Goal: Information Seeking & Learning: Learn about a topic

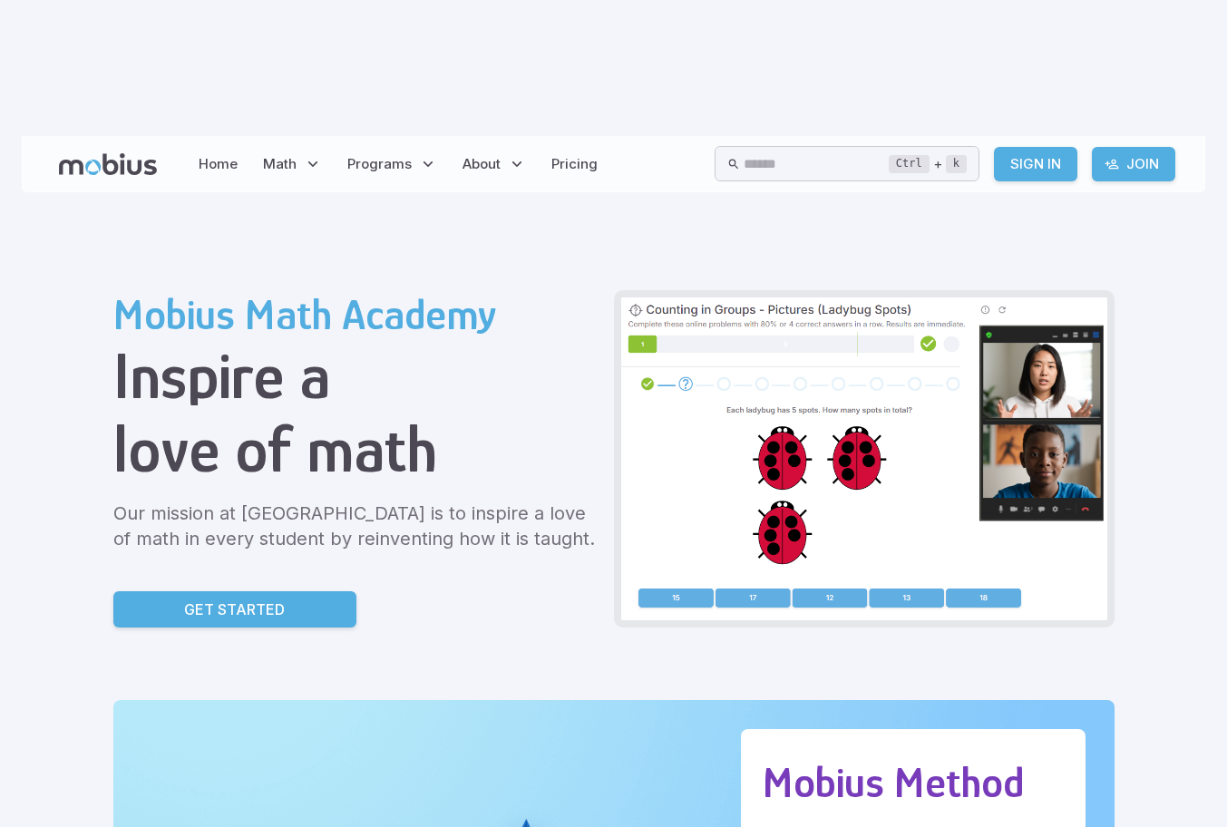
click at [1054, 147] on link "Sign In" at bounding box center [1035, 164] width 83 height 34
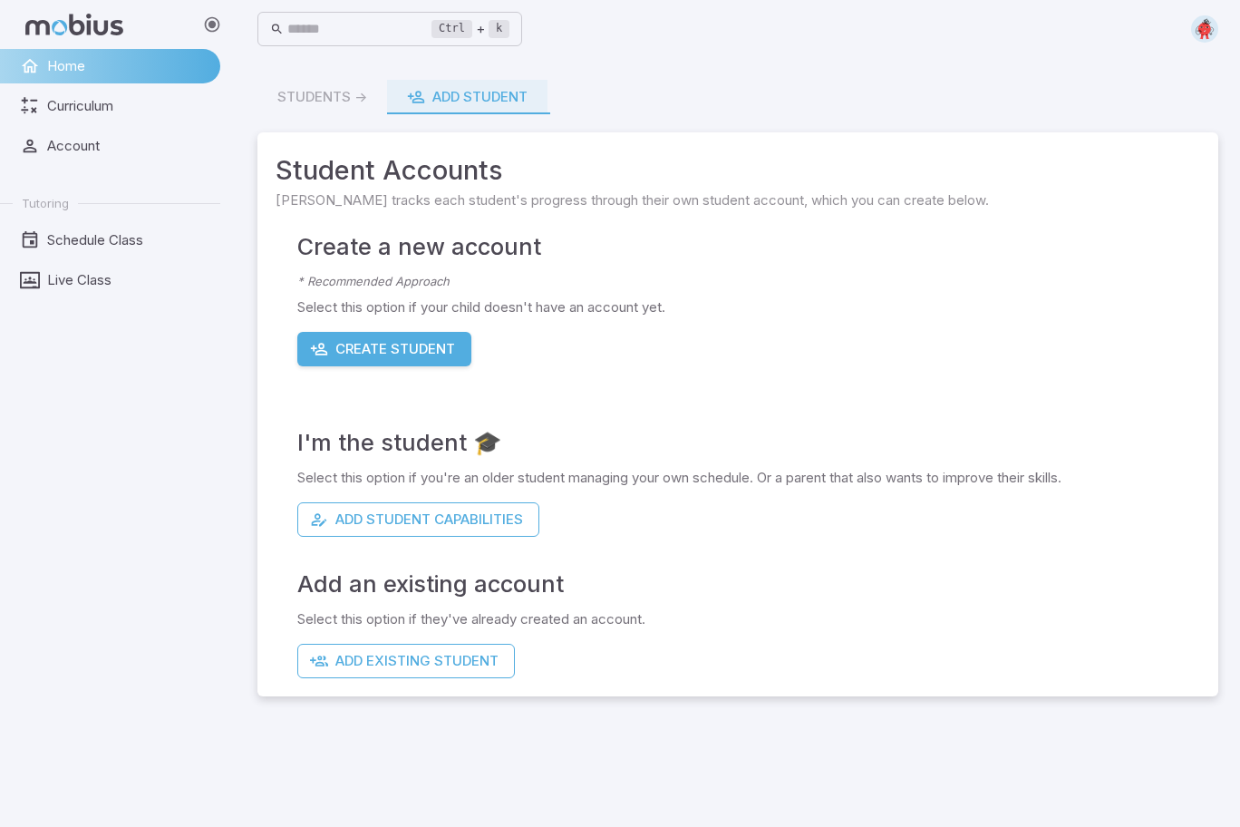
click at [583, 179] on span "Student Accounts" at bounding box center [738, 170] width 925 height 40
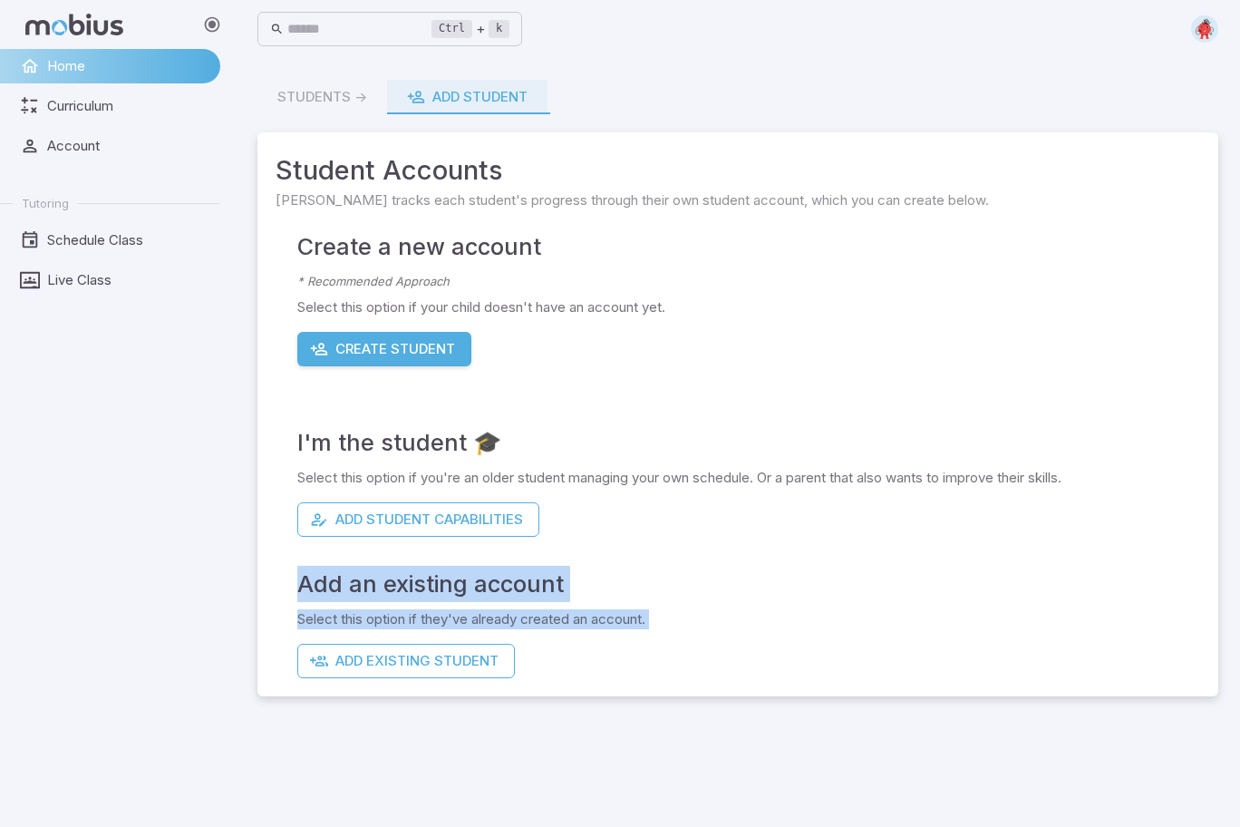
drag, startPoint x: 648, startPoint y: 506, endPoint x: 762, endPoint y: 826, distance: 339.5
click at [762, 826] on main "Students -> Add Student Student Accounts Mobius tracks each student's progress …" at bounding box center [738, 442] width 1004 height 769
click at [675, 610] on p "Select this option if they've already created an account." at bounding box center [748, 619] width 903 height 20
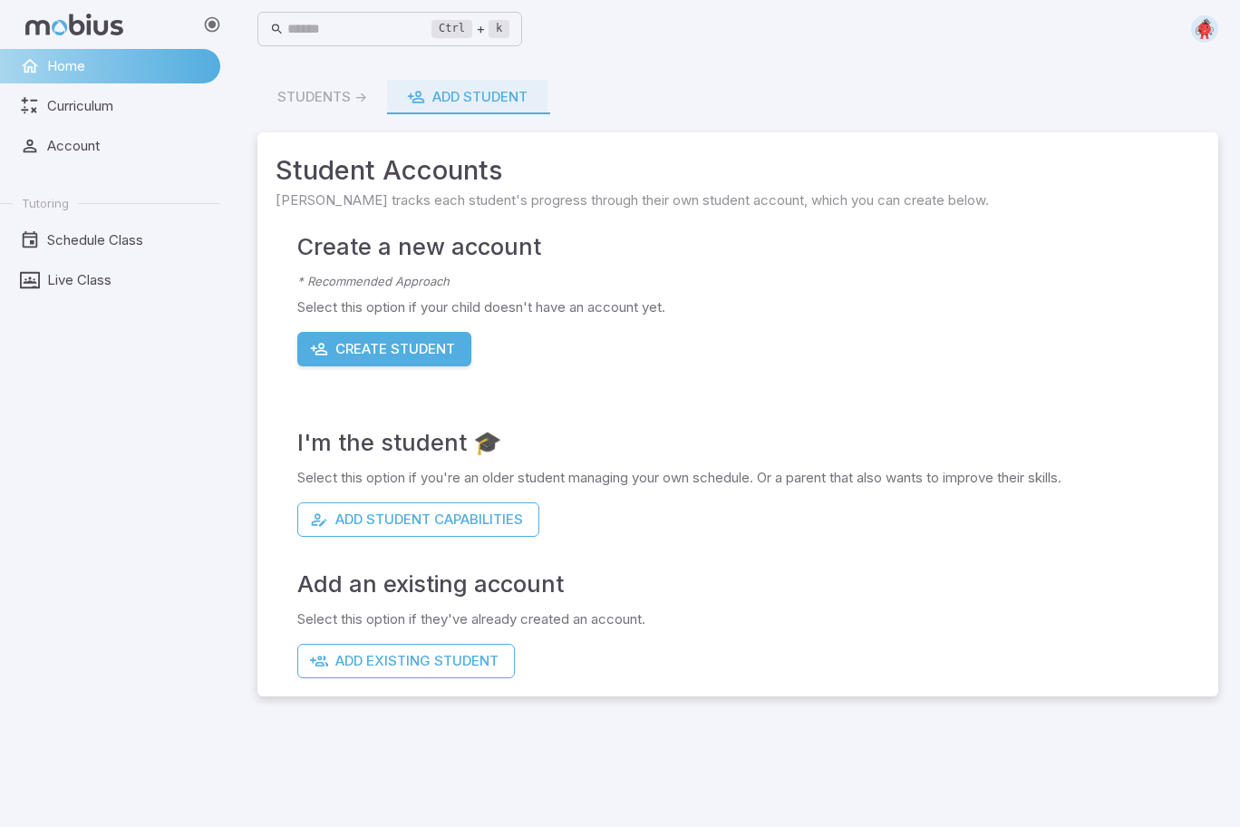
click at [674, 610] on p "Select this option if they've already created an account." at bounding box center [748, 619] width 903 height 20
click at [73, 105] on span "Curriculum" at bounding box center [127, 106] width 160 height 20
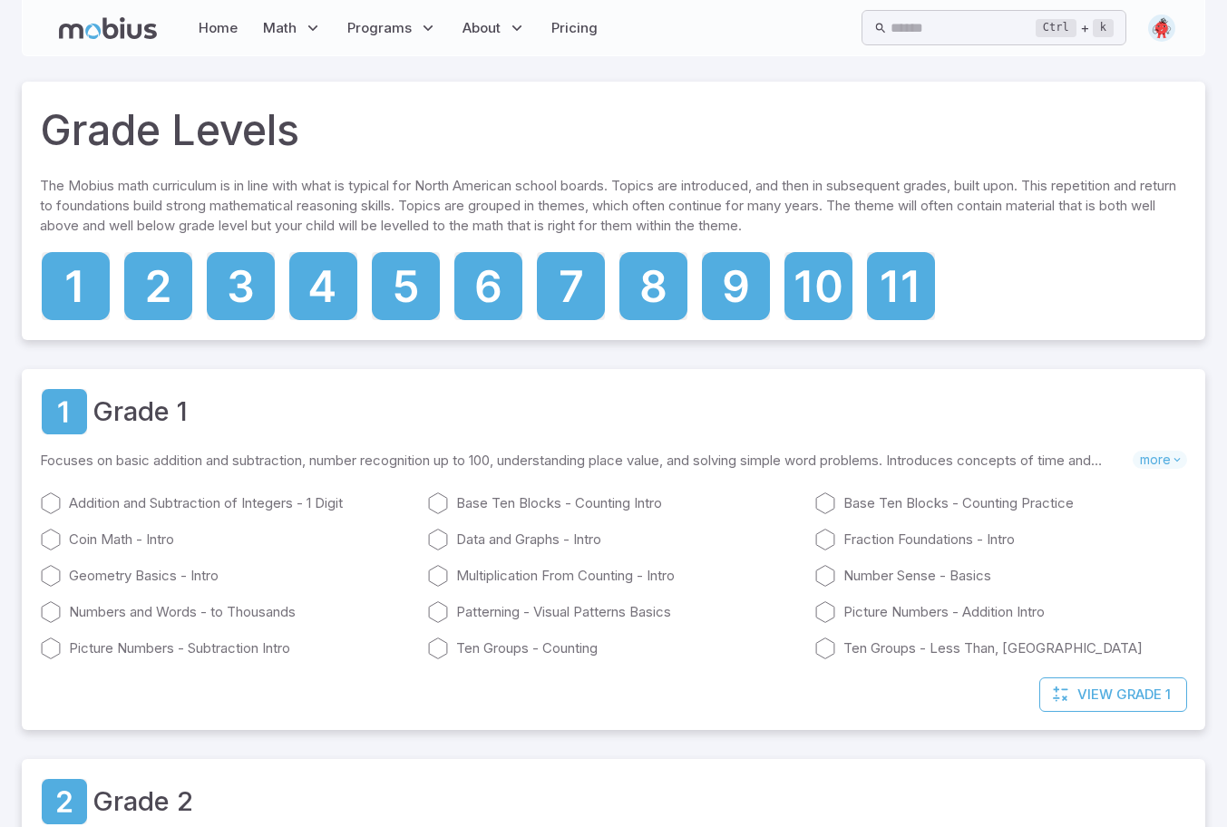
click at [645, 290] on icon at bounding box center [654, 286] width 24 height 33
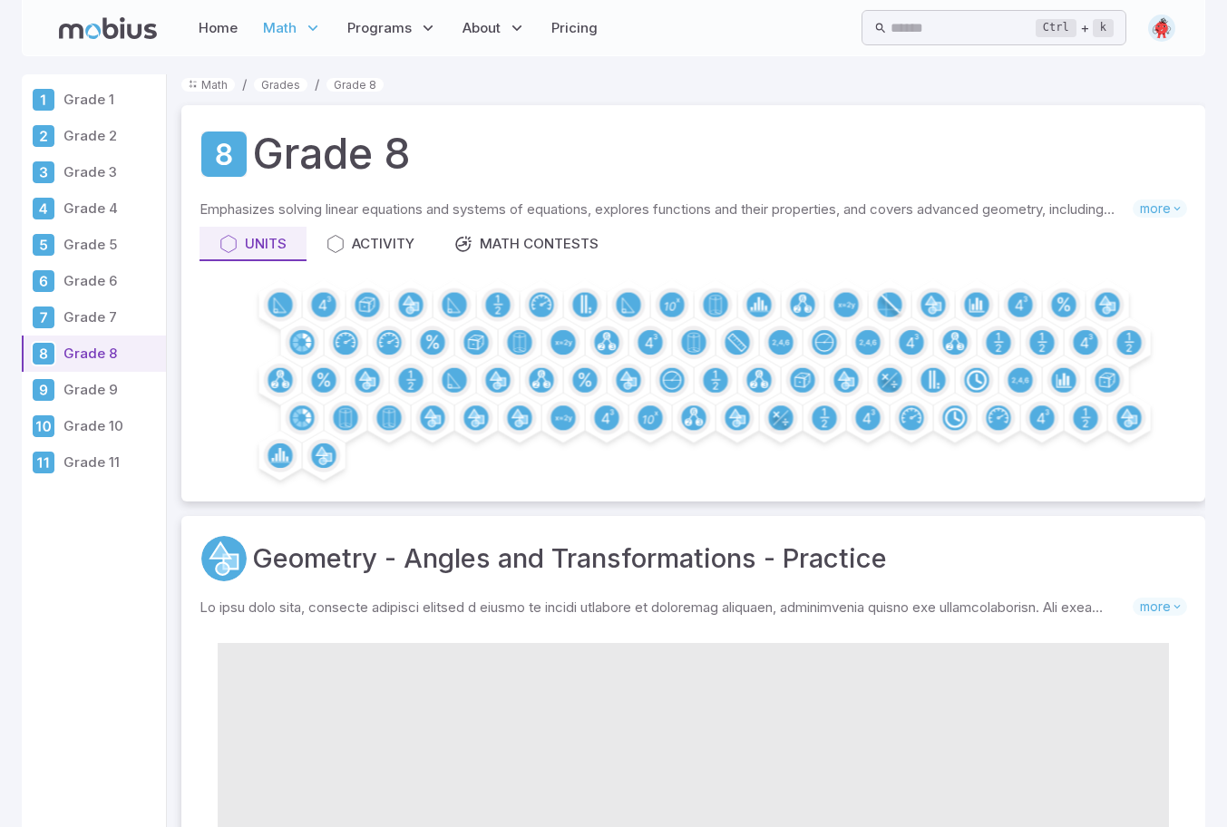
click at [599, 411] on circle at bounding box center [606, 417] width 24 height 24
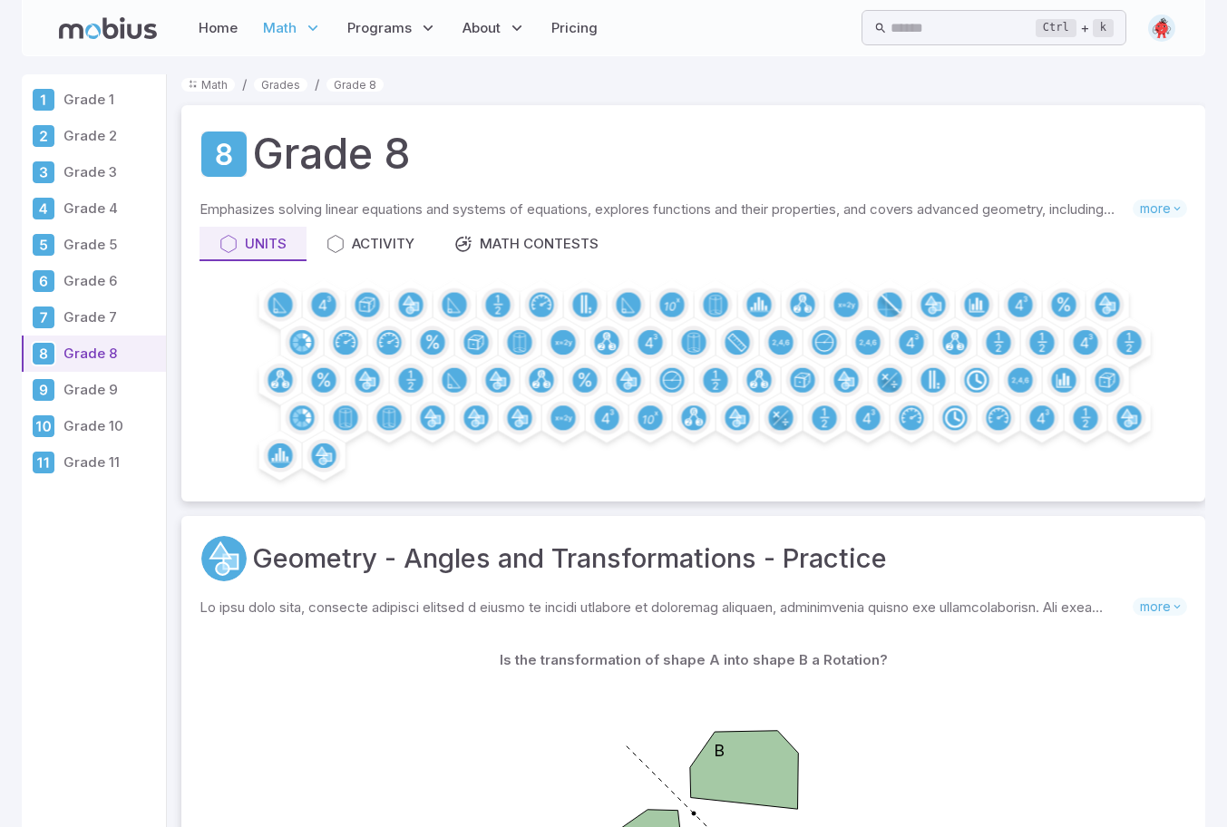
click at [514, 424] on circle at bounding box center [519, 417] width 24 height 24
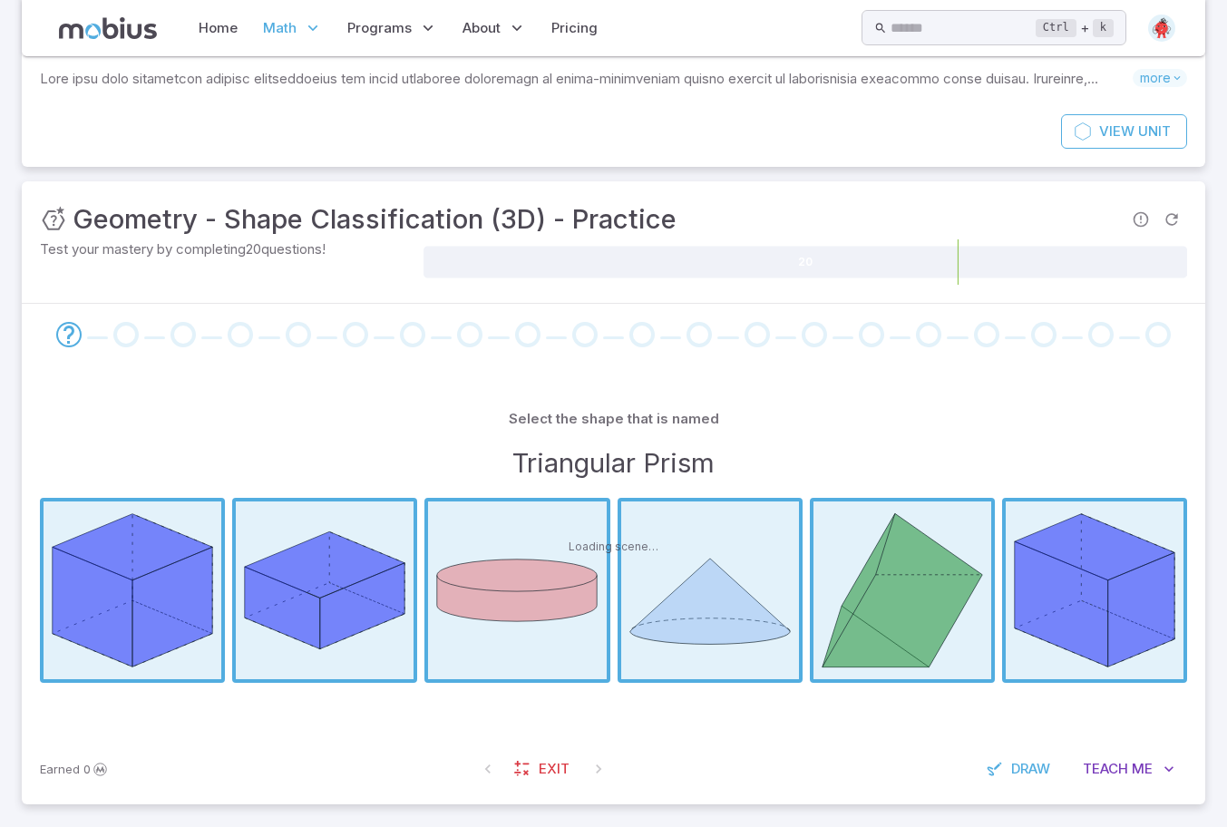
scroll to position [141, 0]
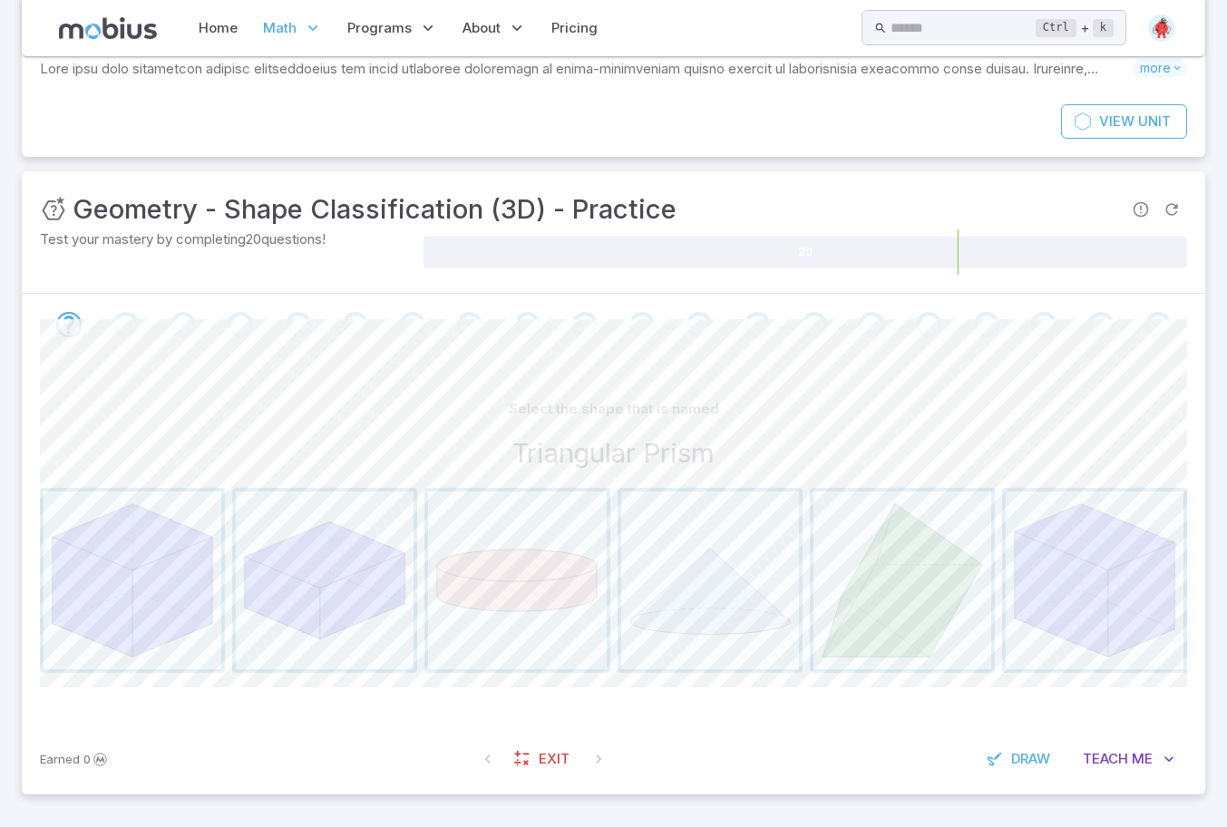
click at [890, 582] on span "button" at bounding box center [902, 580] width 178 height 178
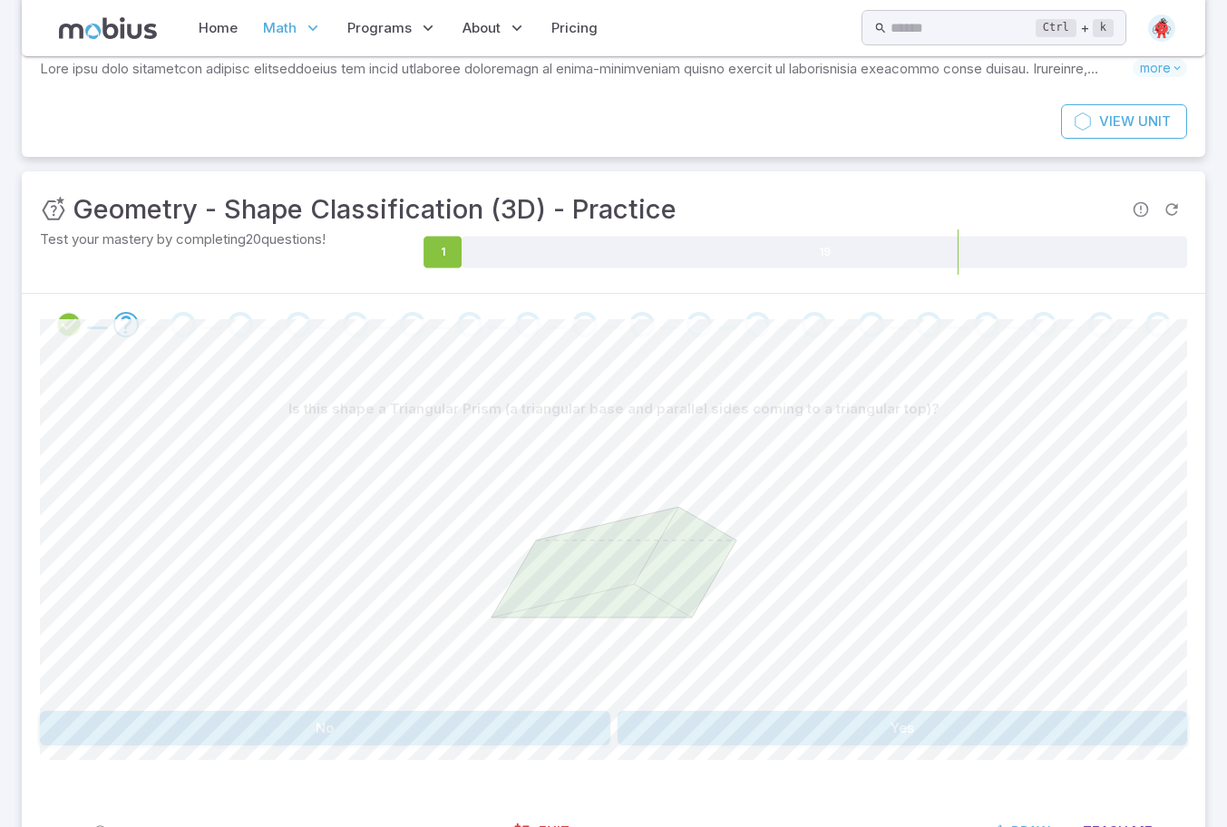
click at [565, 729] on button "No" at bounding box center [325, 728] width 570 height 34
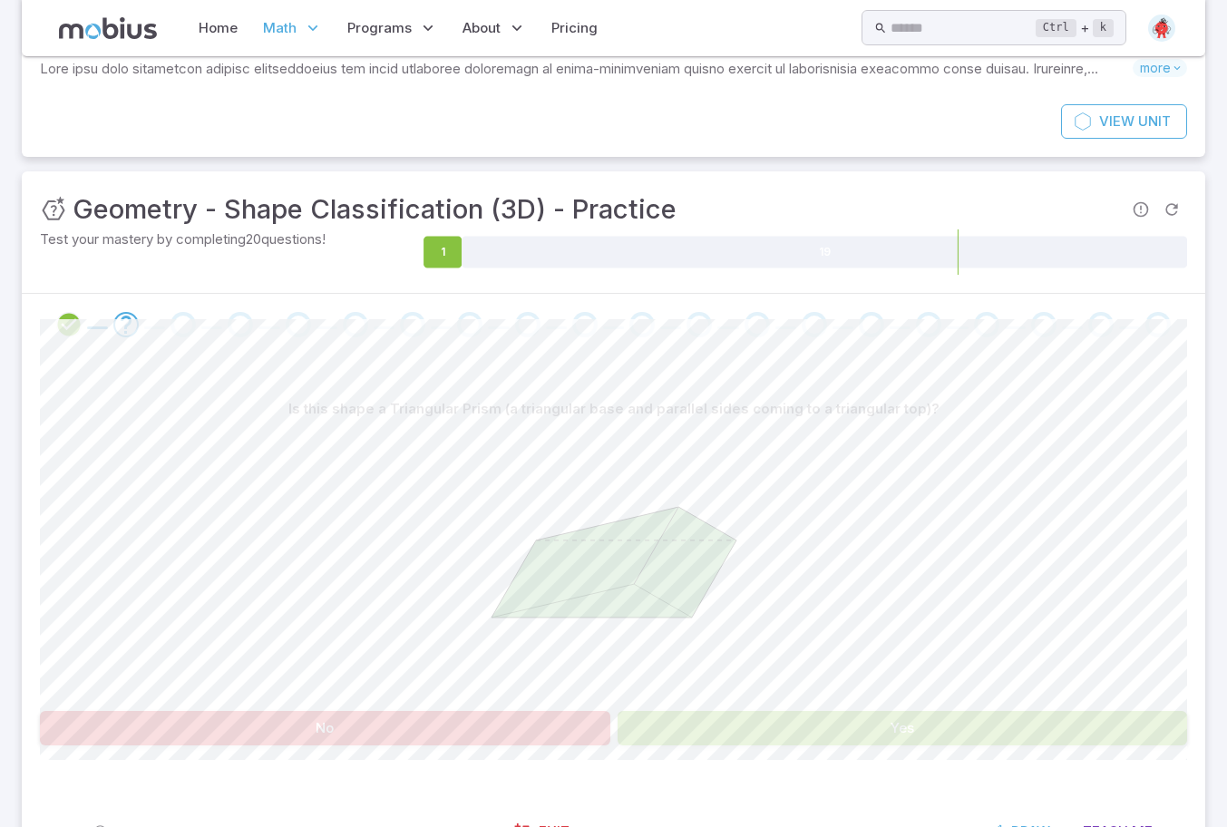
click at [649, 718] on button "Yes" at bounding box center [902, 728] width 570 height 34
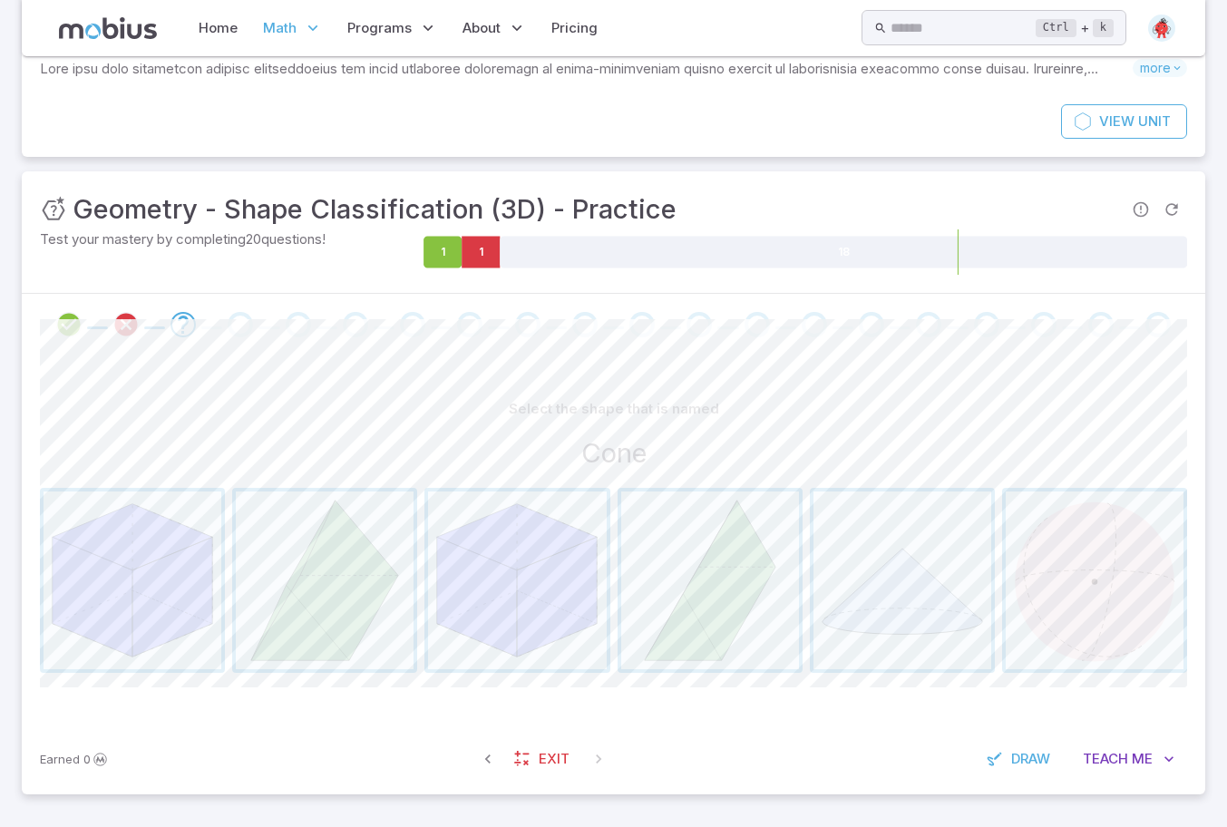
click at [838, 653] on span "button" at bounding box center [902, 580] width 178 height 178
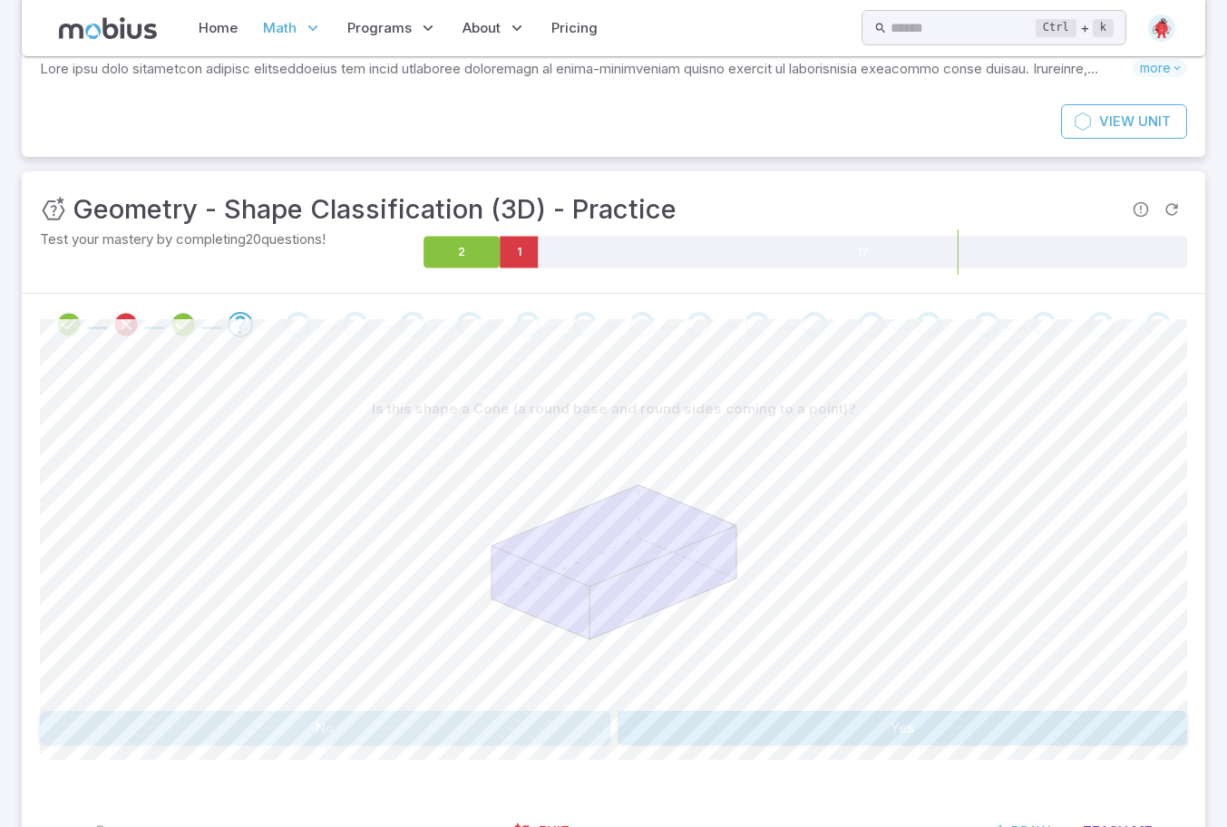
click at [594, 731] on button "No" at bounding box center [325, 728] width 570 height 34
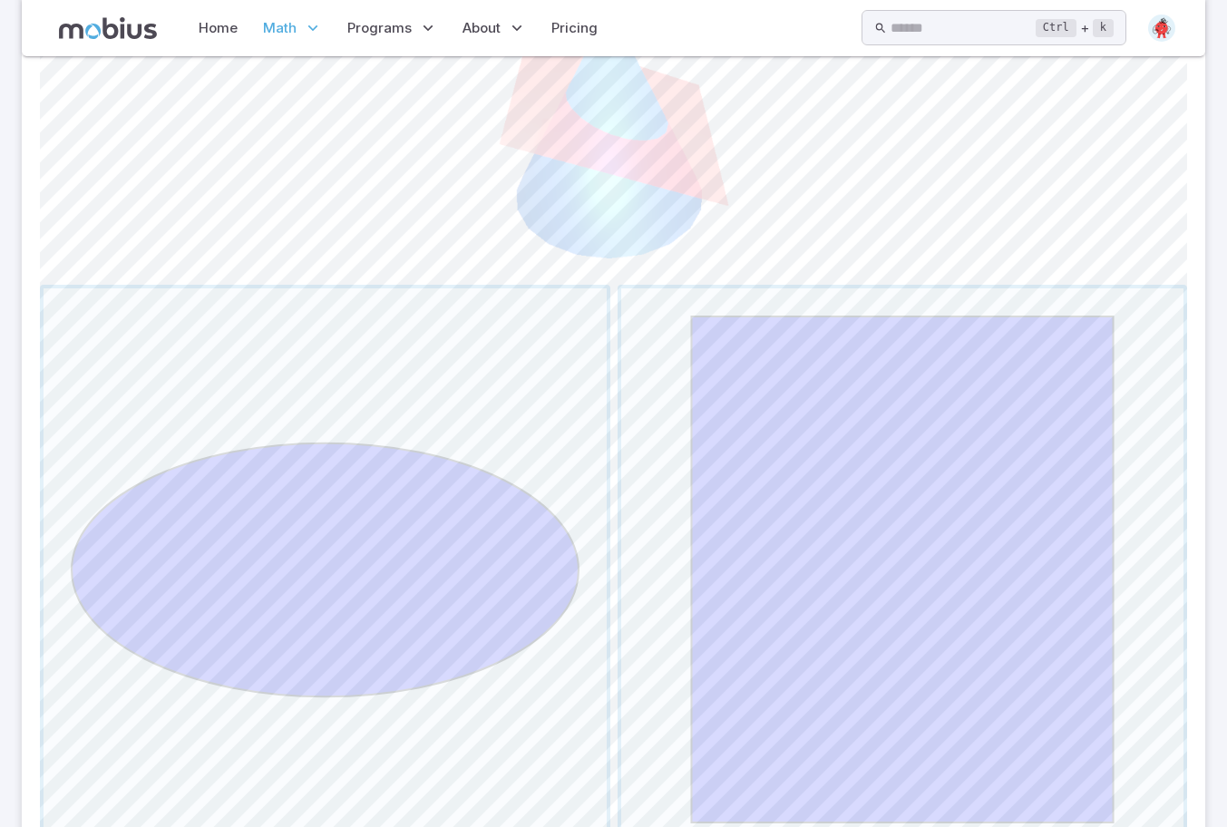
scroll to position [476, 0]
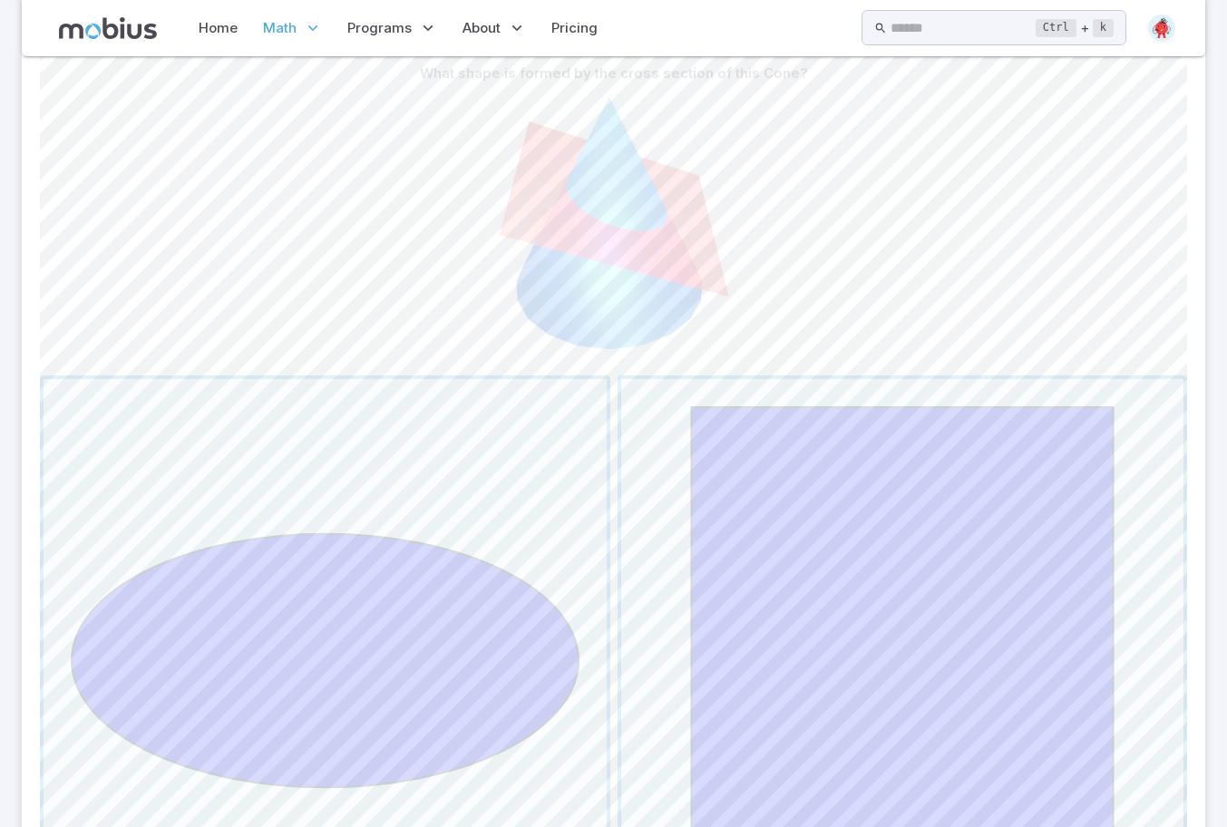
click at [1023, 645] on span "button" at bounding box center [902, 660] width 563 height 563
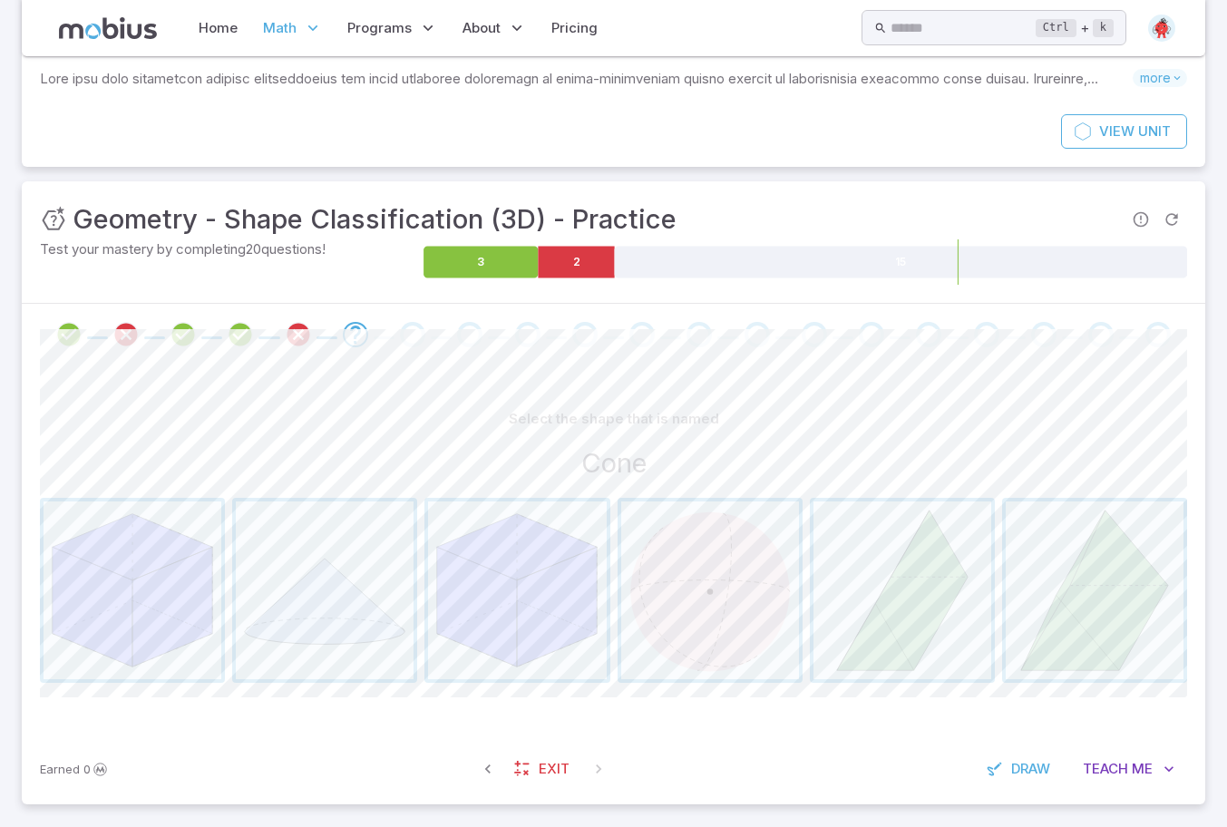
scroll to position [141, 0]
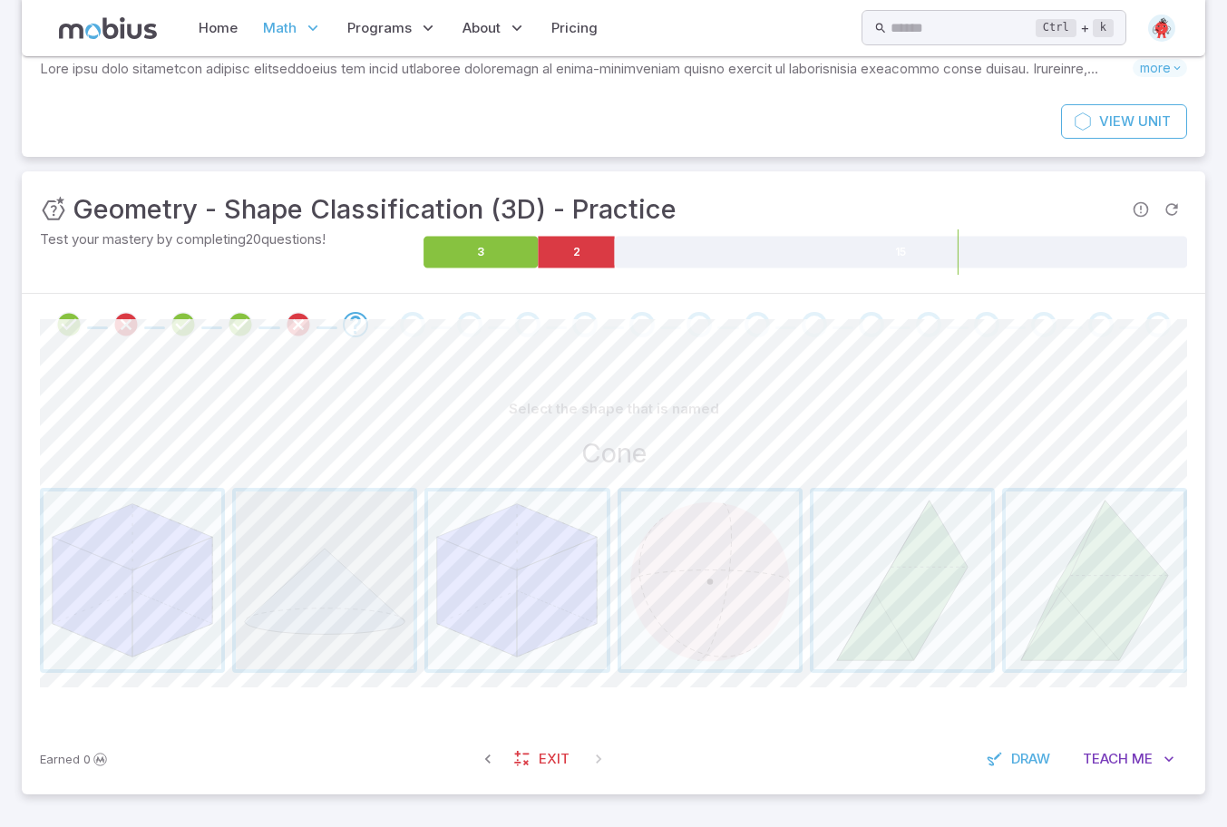
click at [362, 606] on span "button" at bounding box center [325, 580] width 178 height 178
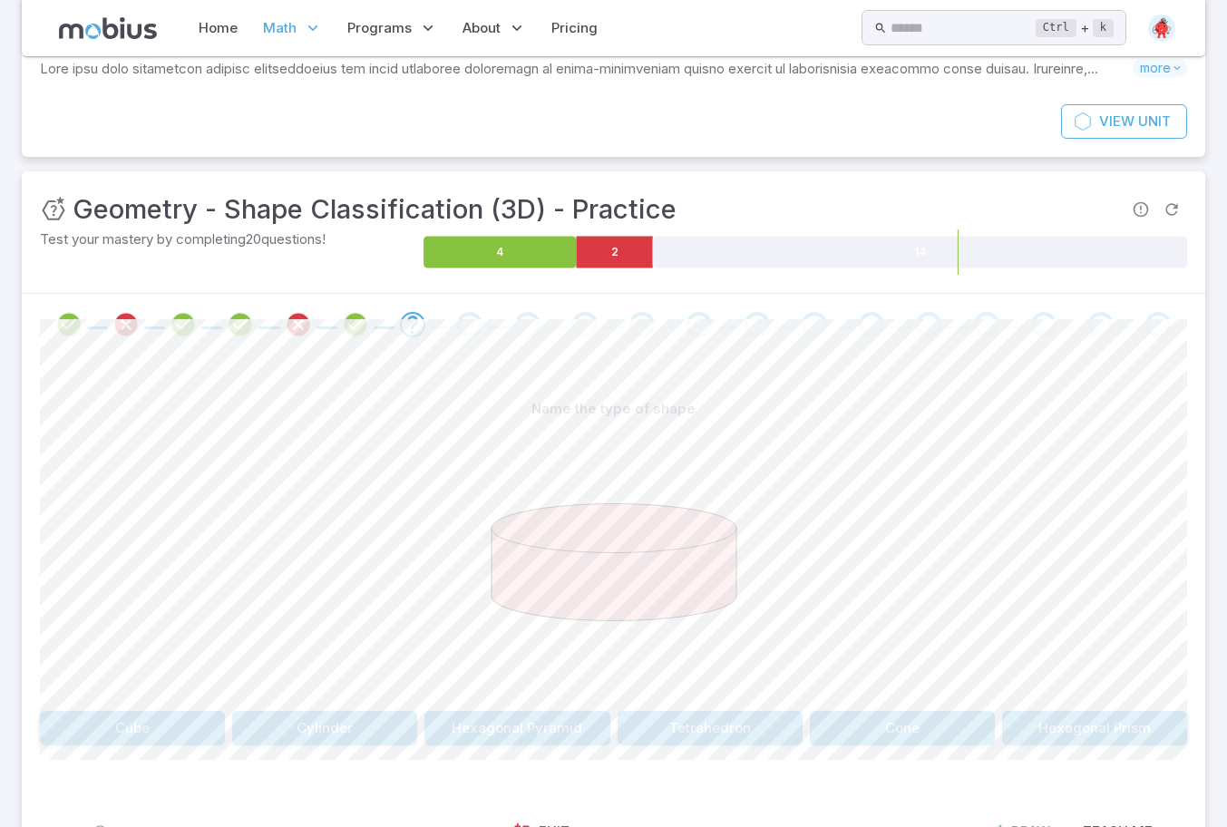
click at [347, 735] on button "Cylinder" at bounding box center [324, 728] width 185 height 34
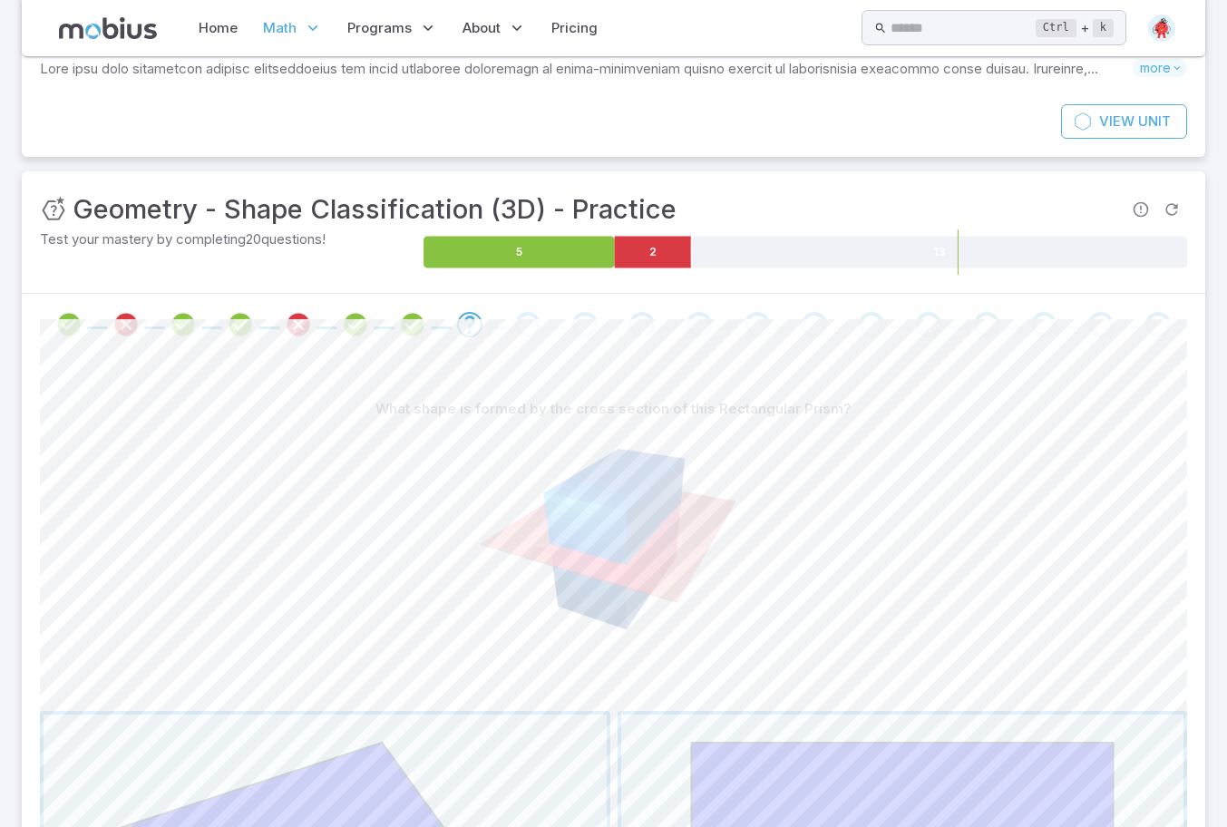
scroll to position [594, 0]
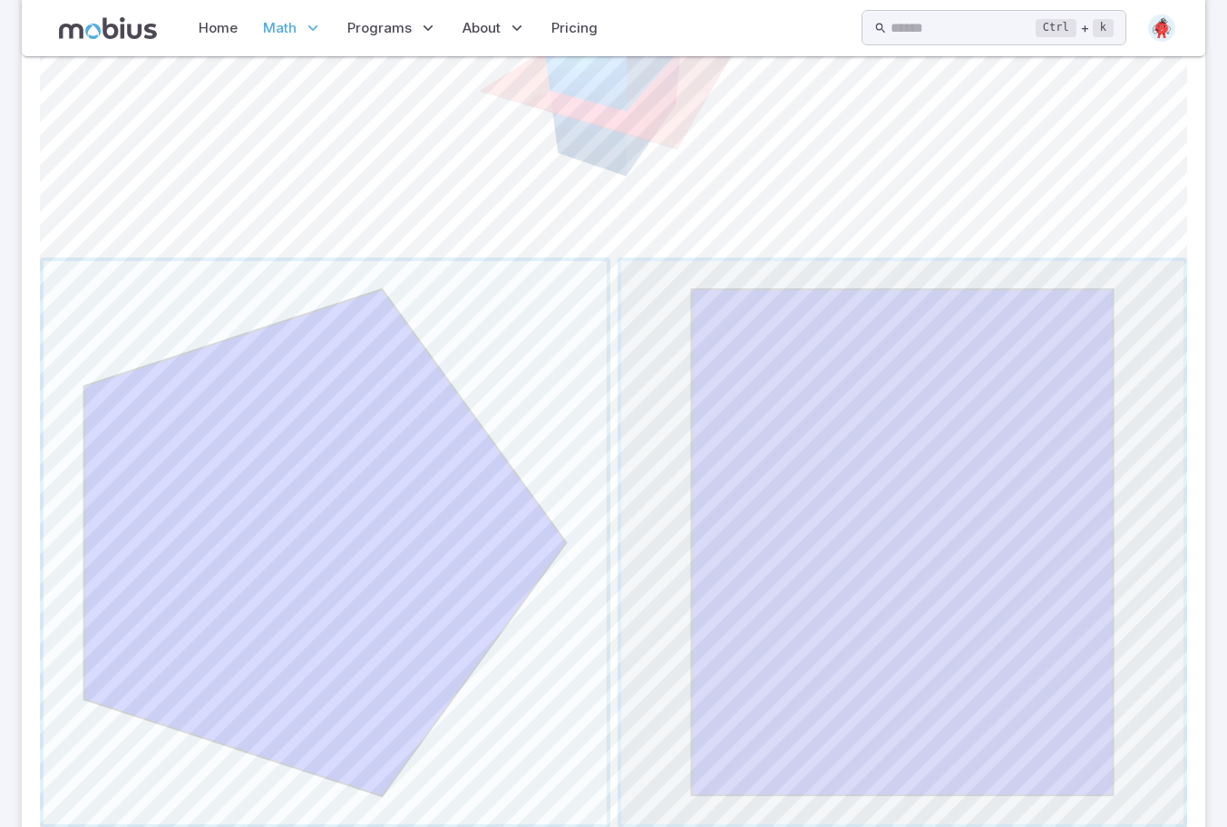
click at [995, 533] on span "button" at bounding box center [902, 542] width 563 height 563
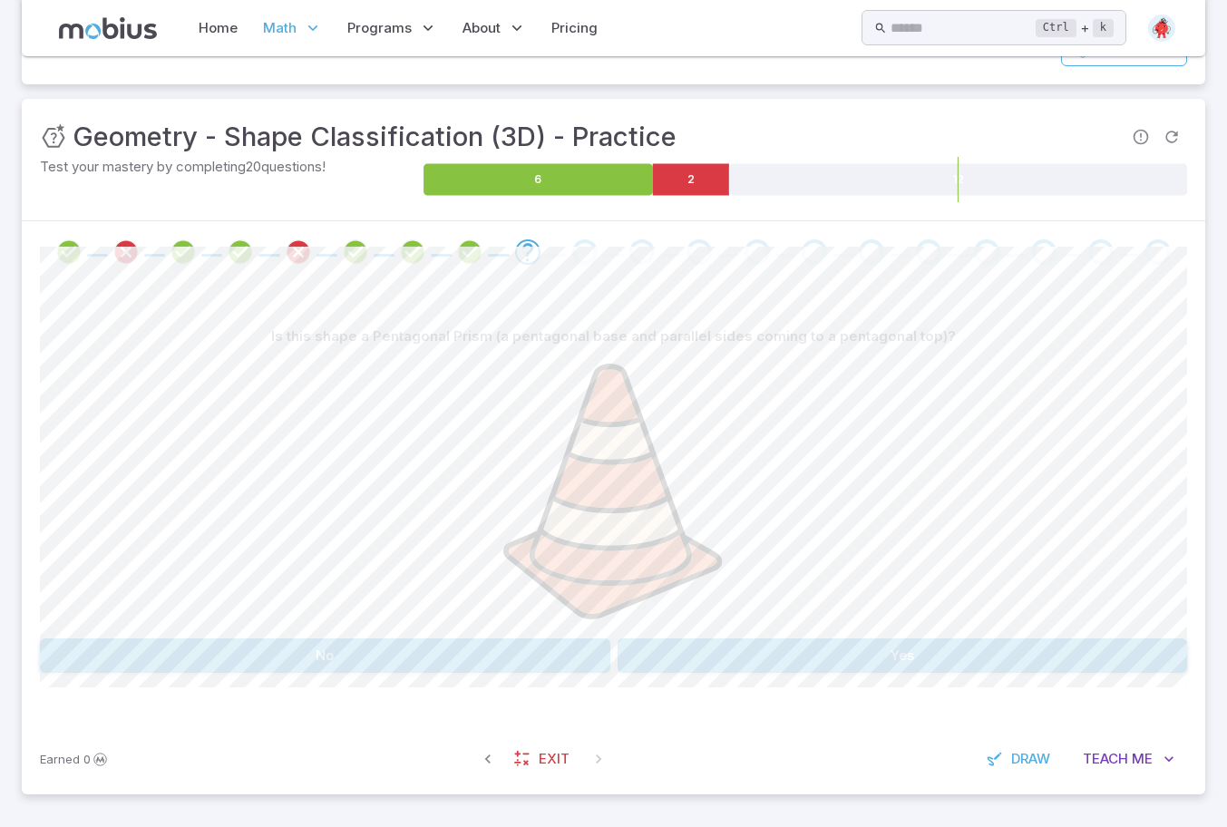
scroll to position [212, 0]
click at [491, 637] on div "Is this shape a Pentagonal Prism (a pentagonal base and parallel sides coming t…" at bounding box center [613, 497] width 1147 height 354
click at [489, 661] on button "No" at bounding box center [325, 656] width 570 height 34
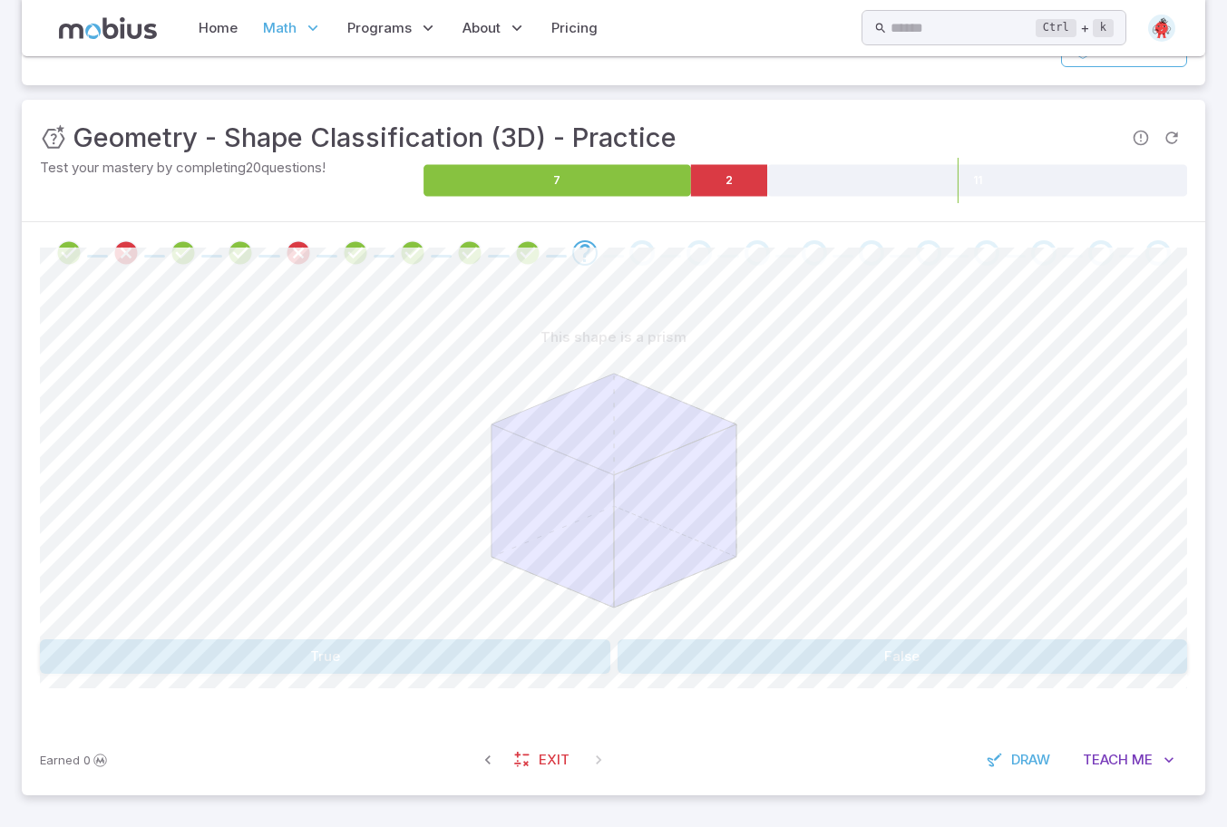
click at [489, 661] on button "True" at bounding box center [325, 656] width 570 height 34
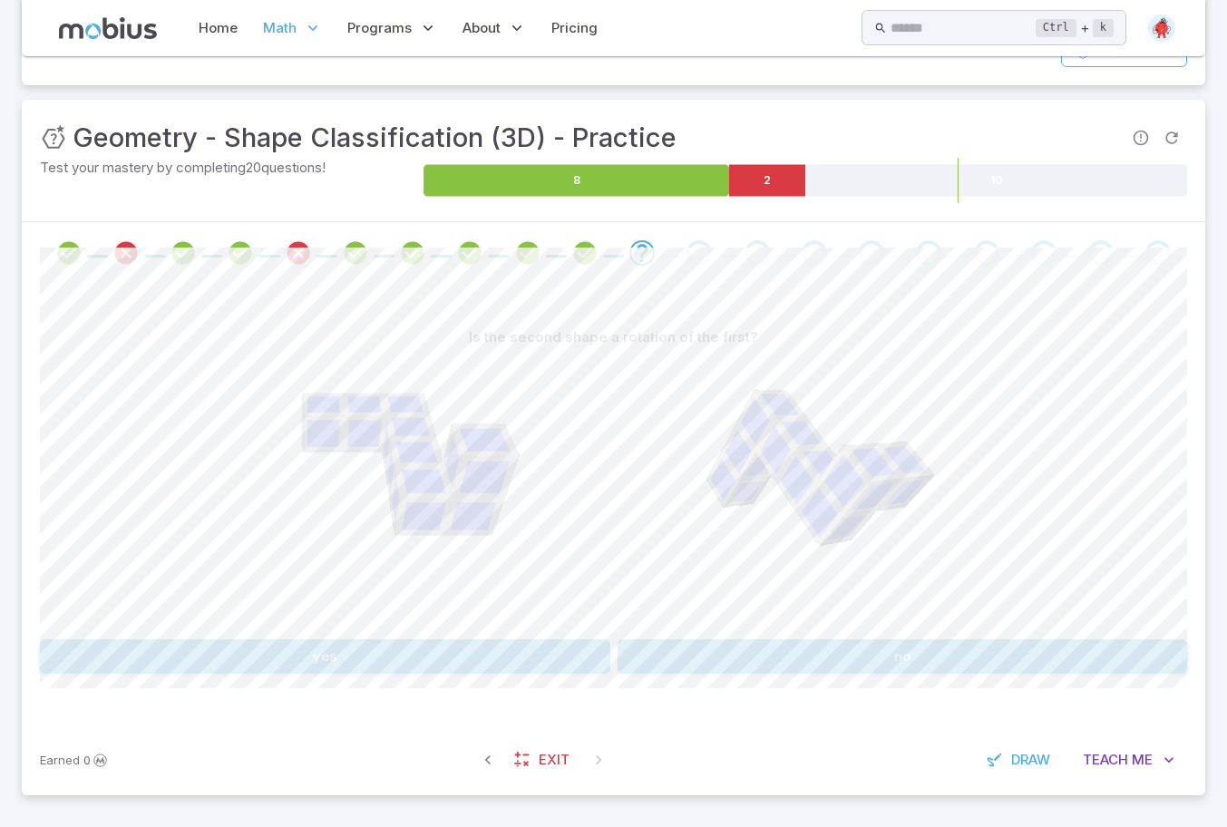
click at [806, 657] on button "no" at bounding box center [902, 656] width 570 height 34
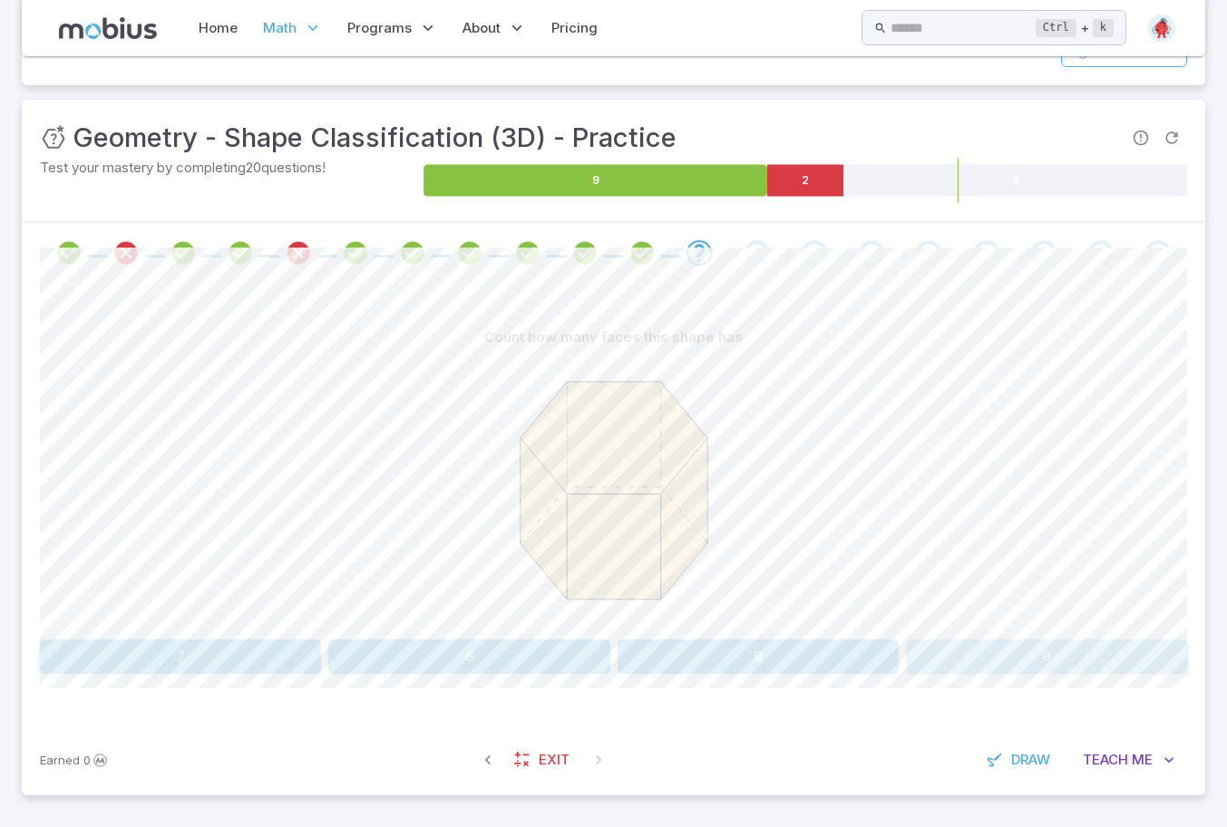
click at [1018, 661] on button "8" at bounding box center [1046, 656] width 281 height 34
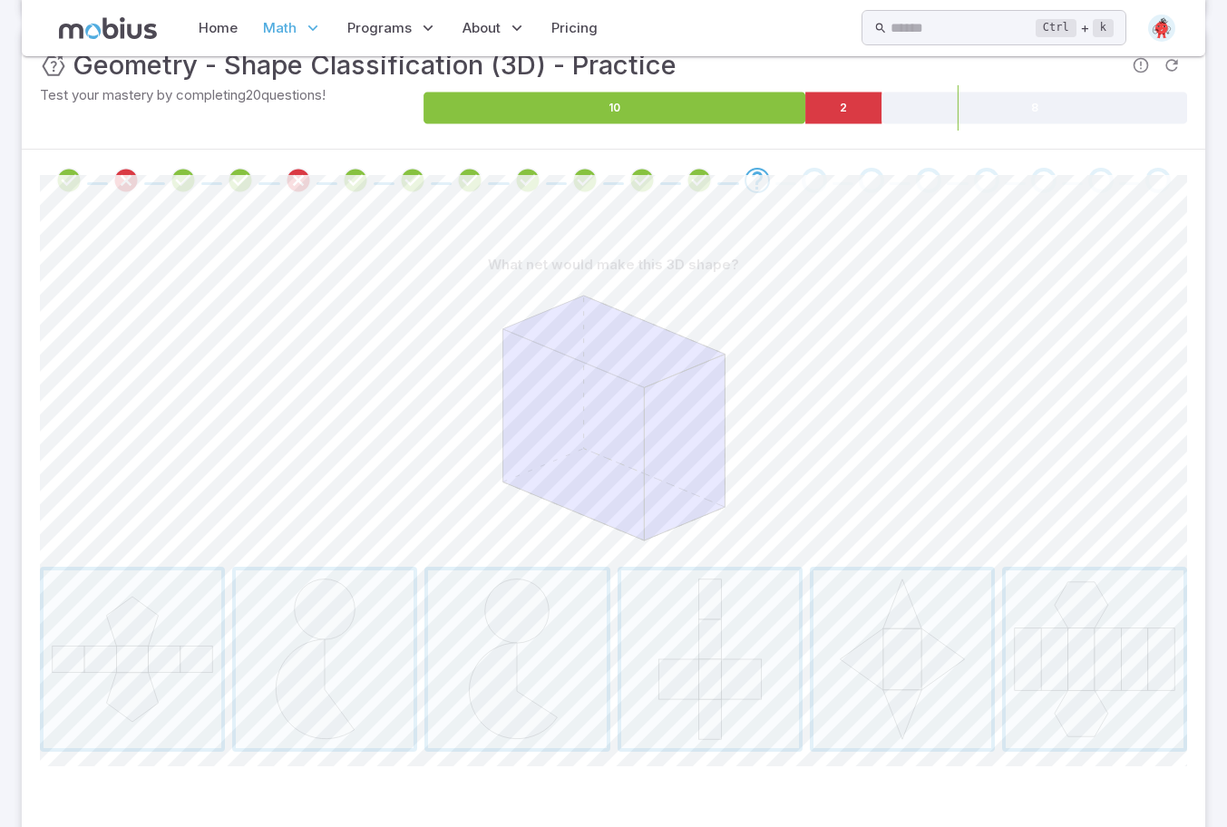
scroll to position [303, 0]
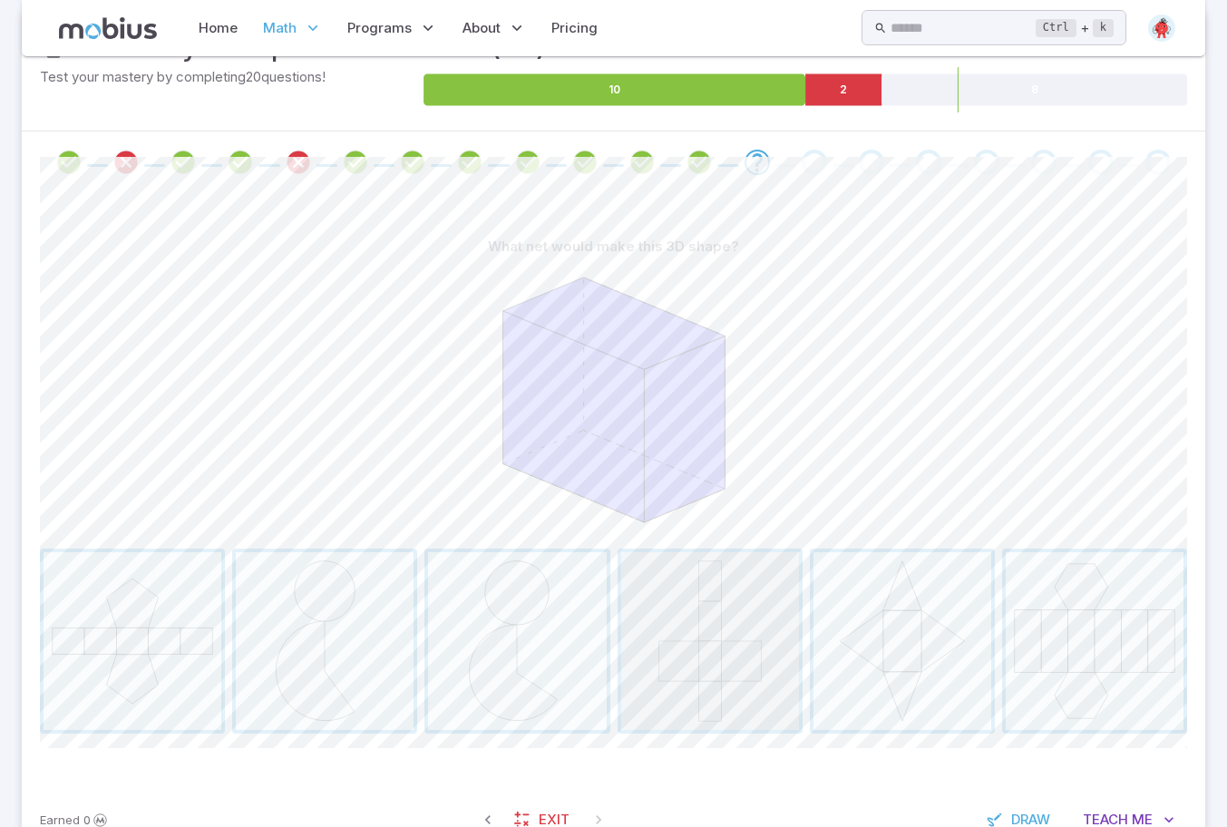
click at [755, 613] on span "button" at bounding box center [710, 641] width 178 height 178
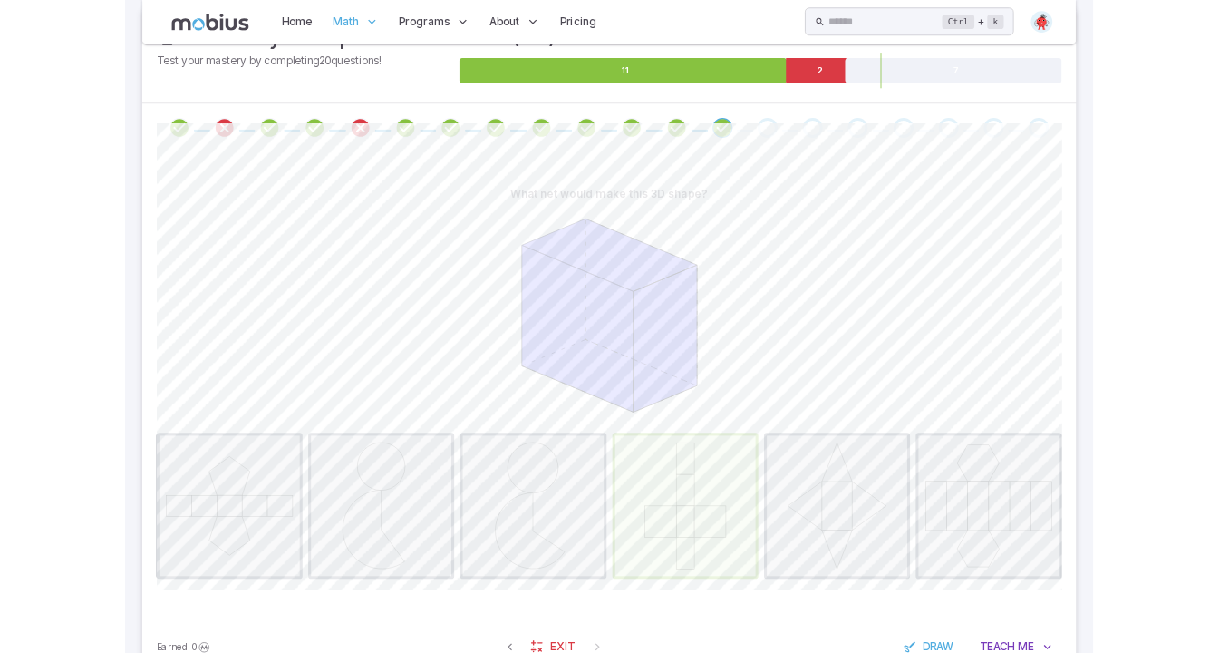
scroll to position [212, 0]
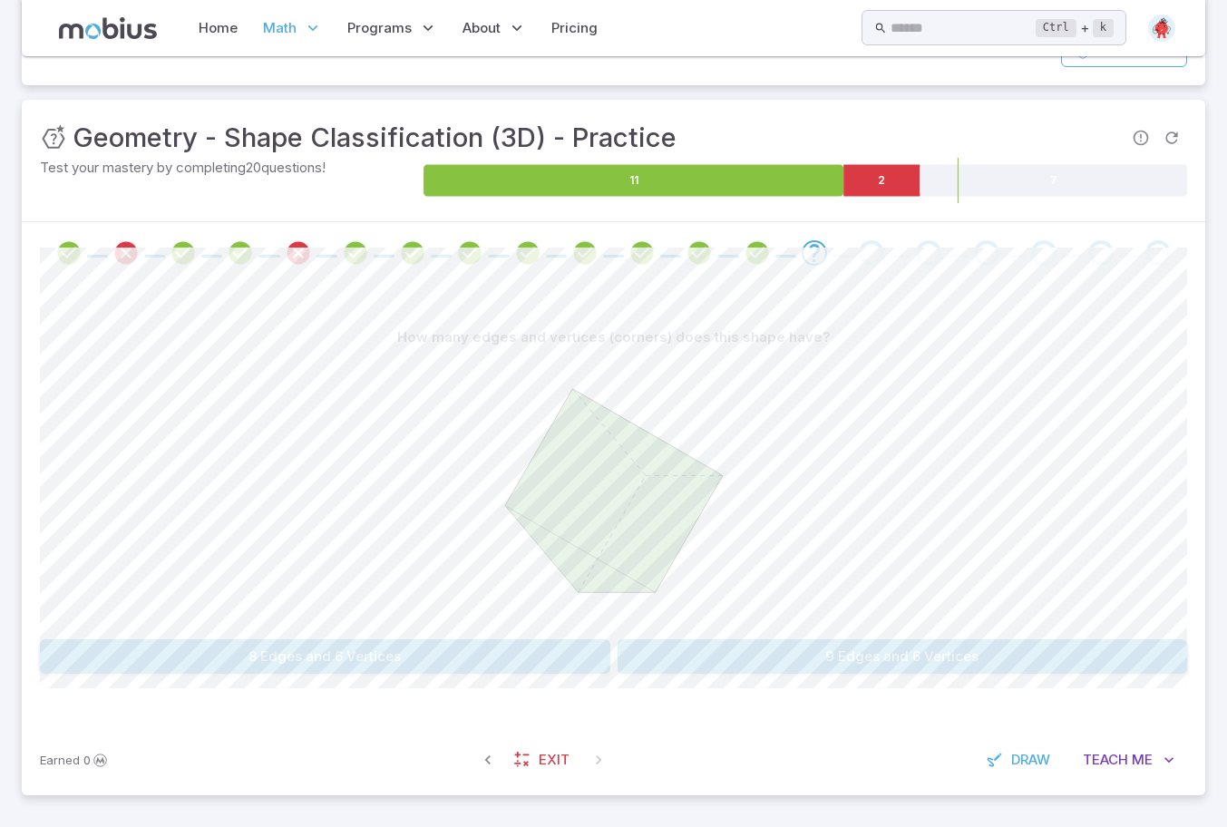
click at [671, 452] on icon at bounding box center [614, 490] width 218 height 203
click at [674, 623] on icon at bounding box center [614, 490] width 272 height 272
click at [676, 648] on button "9 Edges and 6 Vertices" at bounding box center [902, 656] width 570 height 34
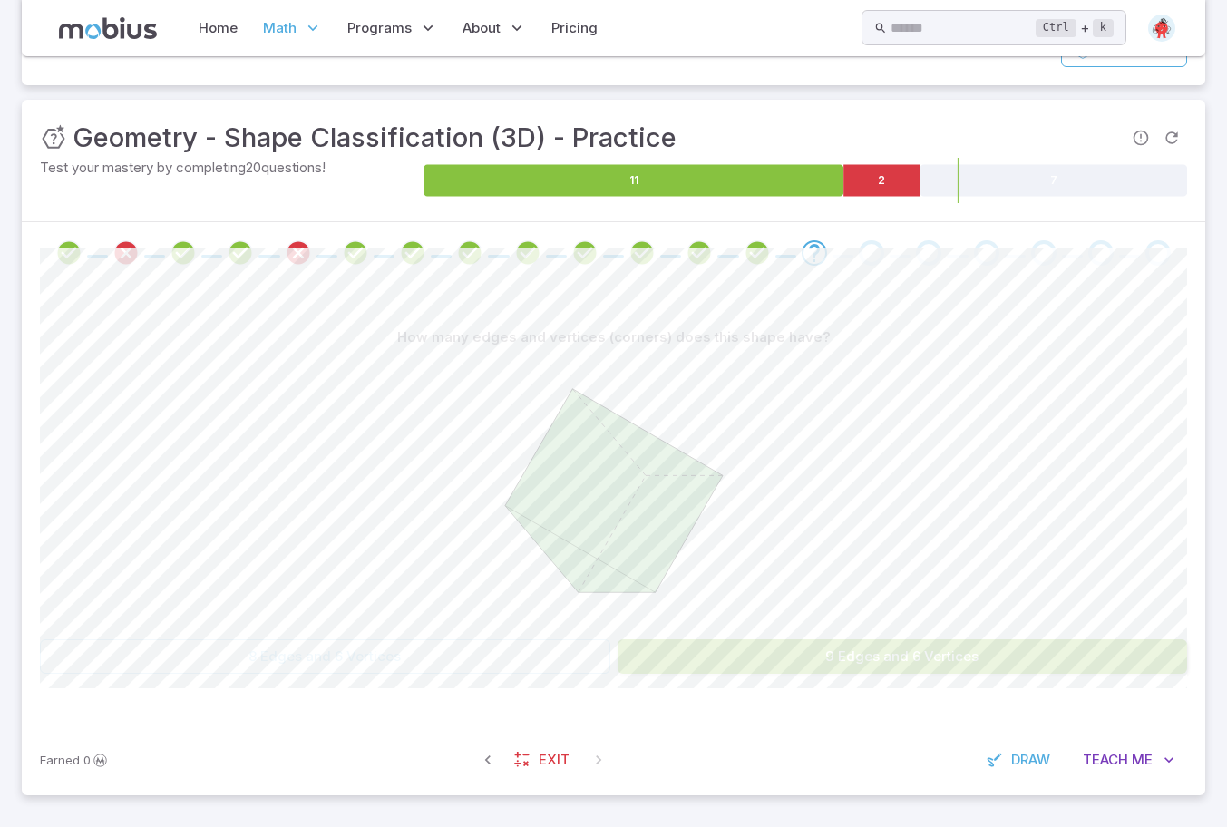
click at [871, 494] on div at bounding box center [613, 492] width 1147 height 277
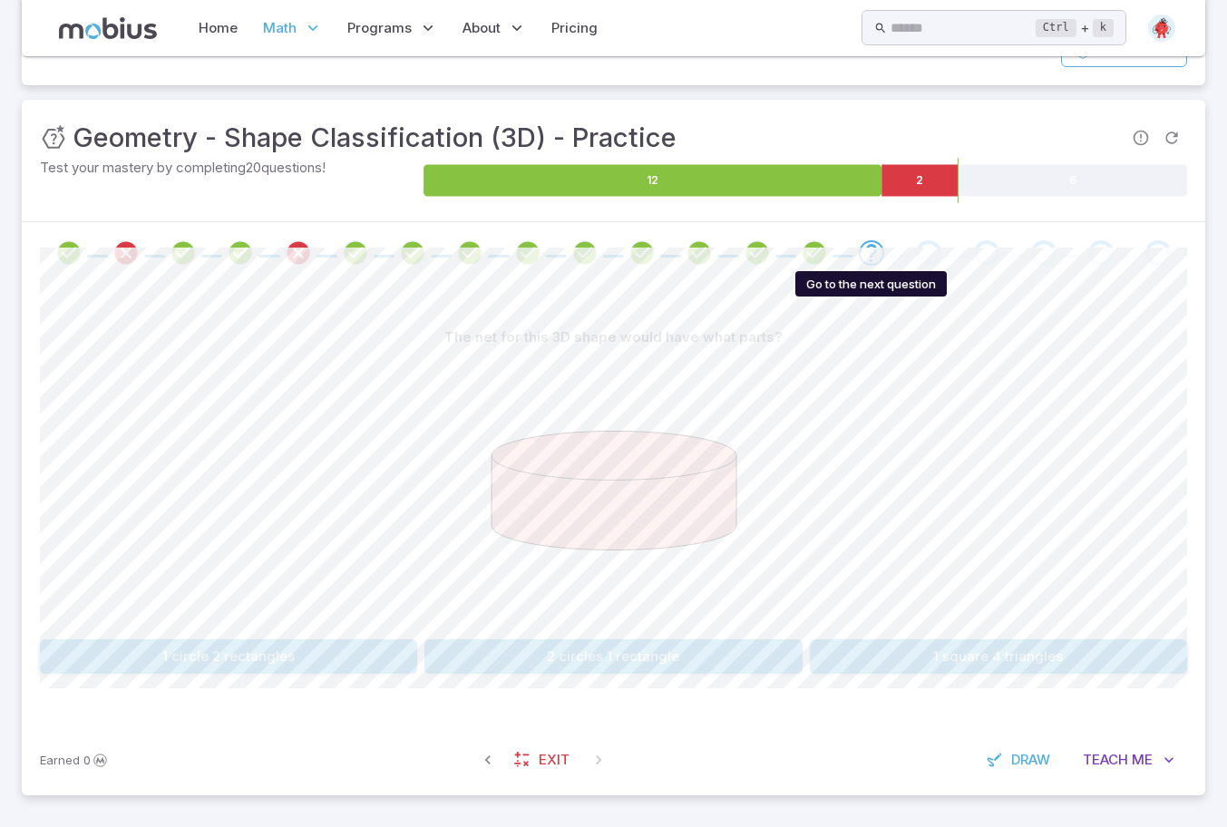
click at [868, 248] on icon "Go to the next question" at bounding box center [871, 253] width 22 height 22
click at [931, 251] on div "Go to the next question" at bounding box center [928, 252] width 25 height 25
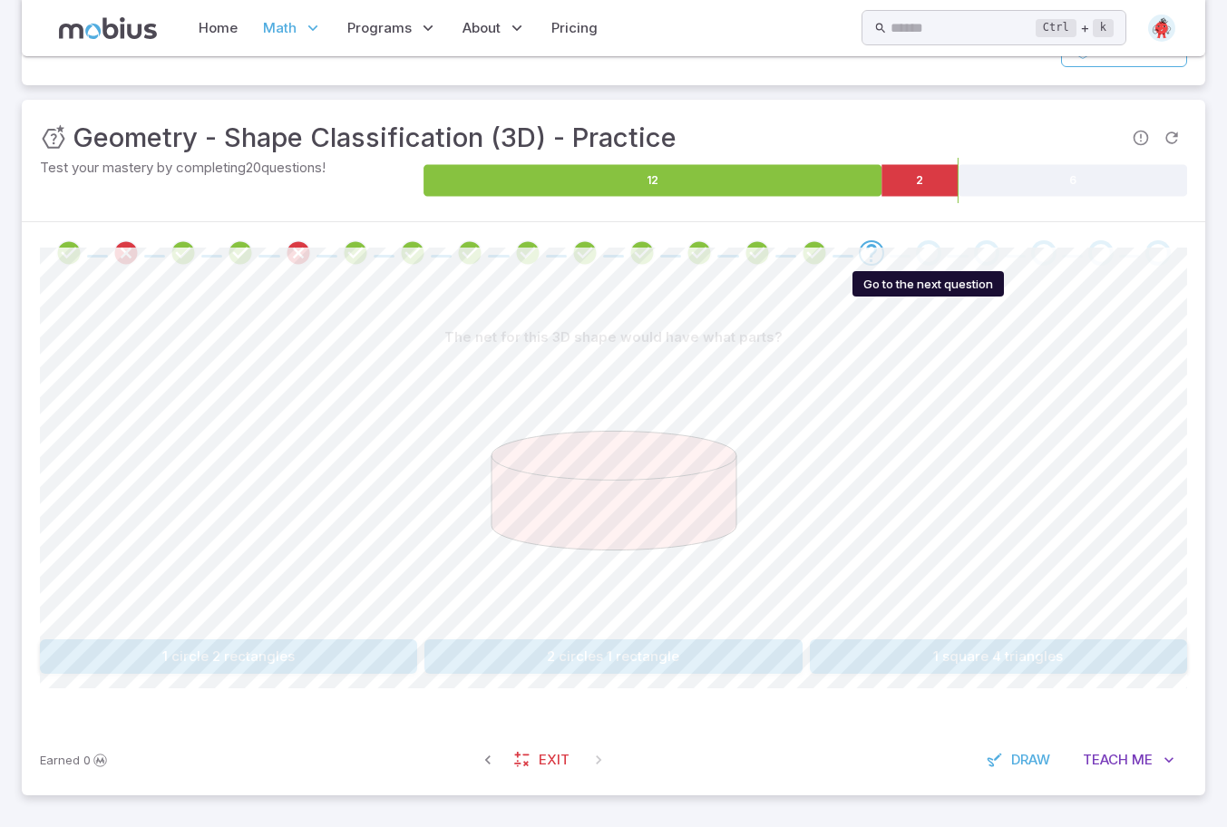
click at [931, 251] on div "Go to the next question" at bounding box center [928, 252] width 25 height 25
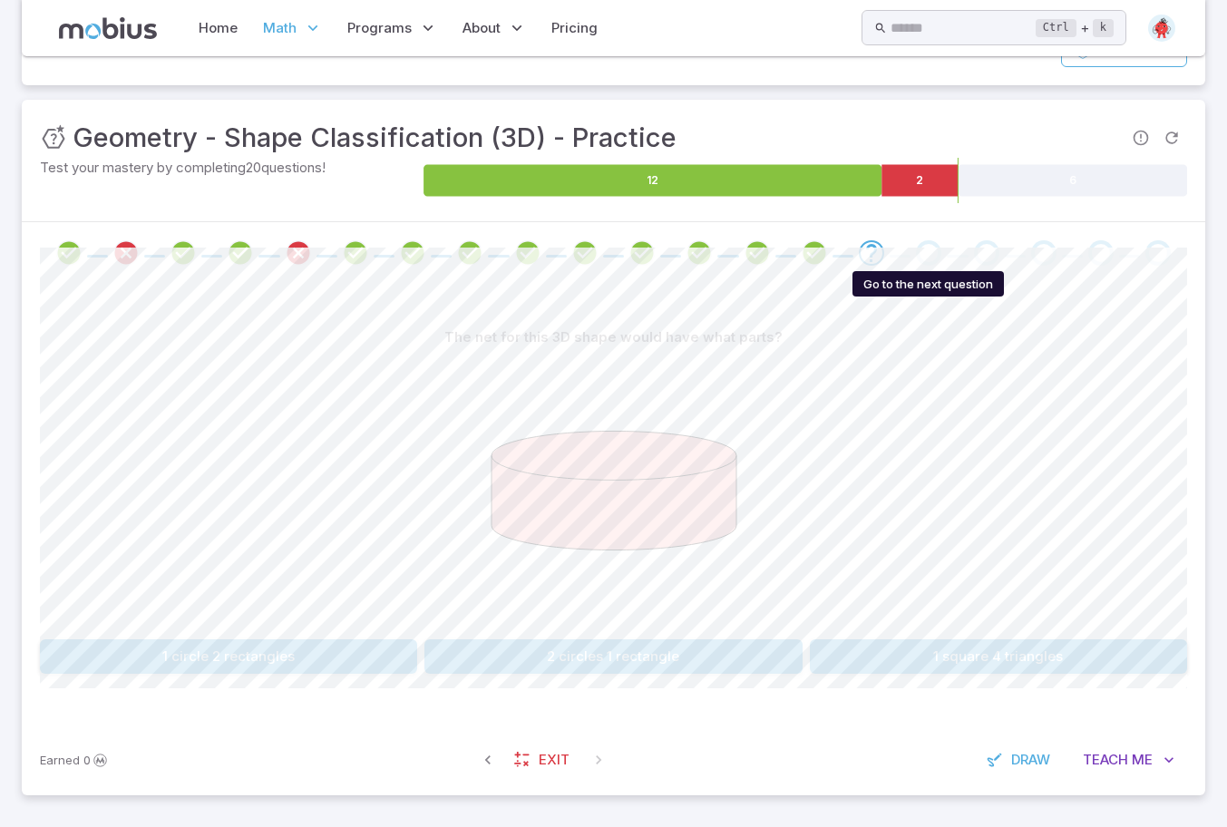
drag, startPoint x: 931, startPoint y: 251, endPoint x: 890, endPoint y: 264, distance: 42.7
click at [927, 253] on div "Go to the next question" at bounding box center [928, 252] width 25 height 25
click at [889, 265] on span at bounding box center [871, 252] width 43 height 25
click at [810, 253] on icon "Review your answer" at bounding box center [813, 252] width 27 height 27
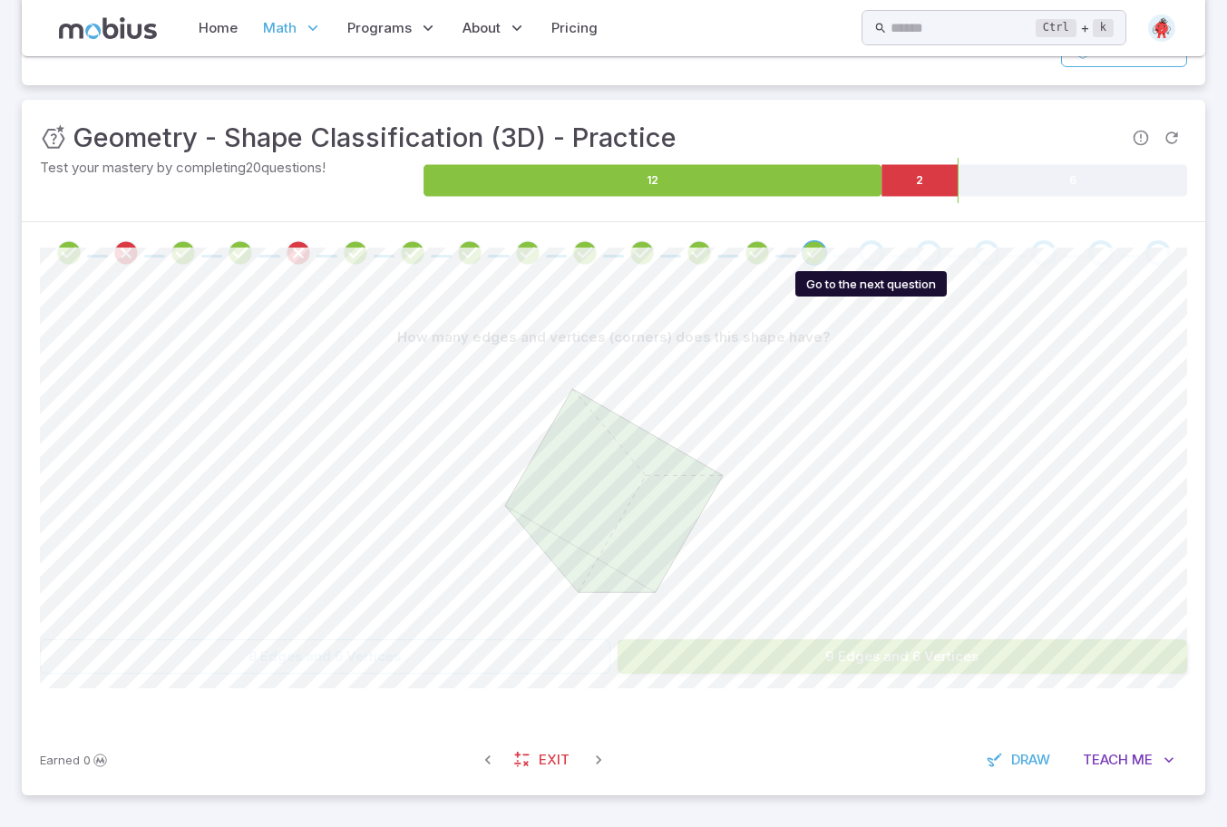
click at [884, 245] on span at bounding box center [871, 252] width 25 height 25
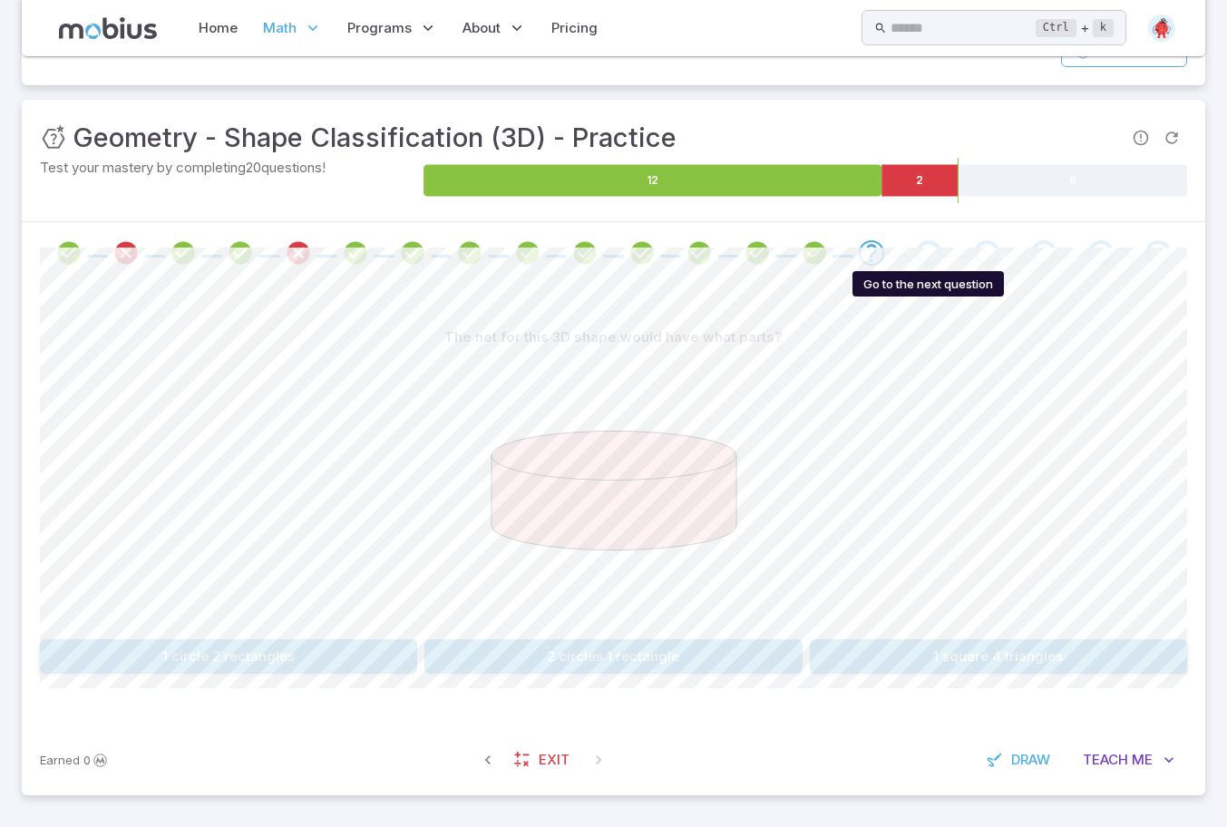
click at [933, 255] on div "Go to the next question" at bounding box center [928, 252] width 25 height 25
